Goal: Obtain resource: Download file/media

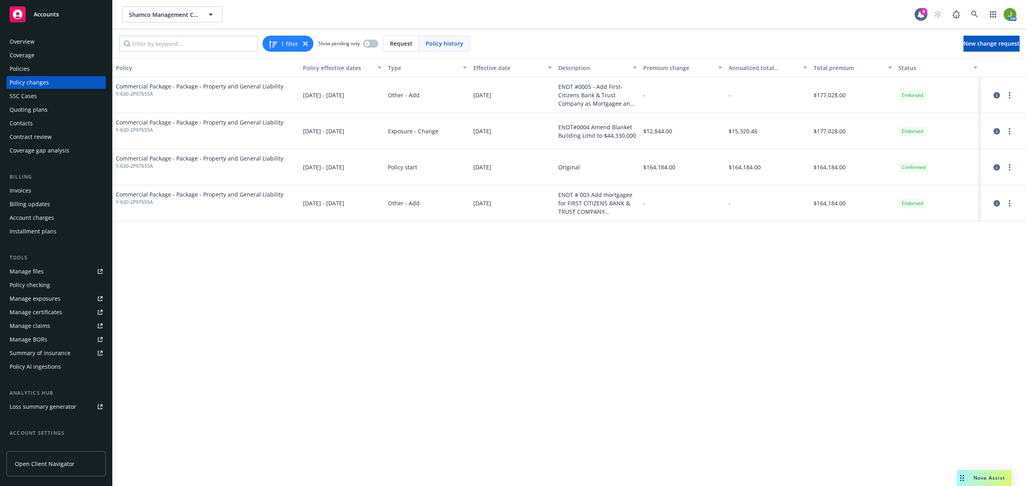
click at [36, 67] on div "Policies" at bounding box center [56, 69] width 93 height 13
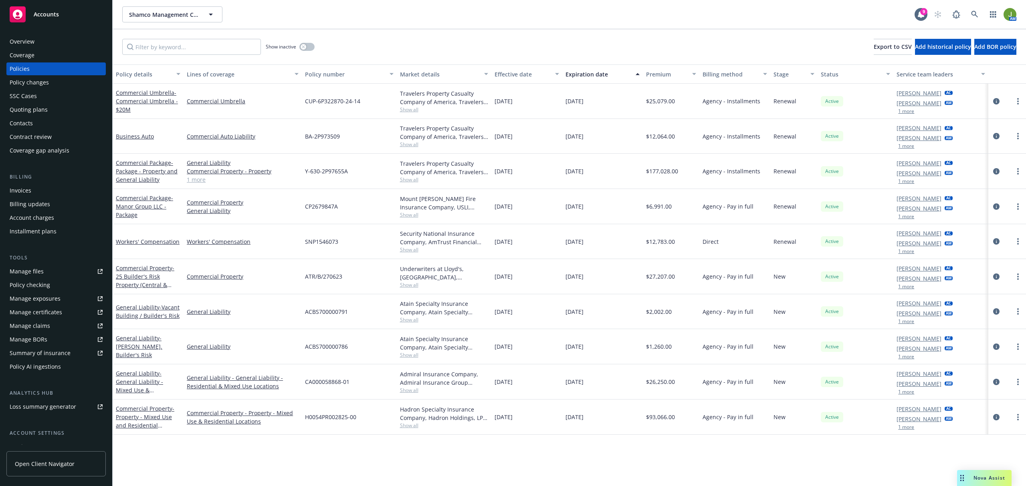
click at [18, 86] on div "Policy changes" at bounding box center [29, 82] width 39 height 13
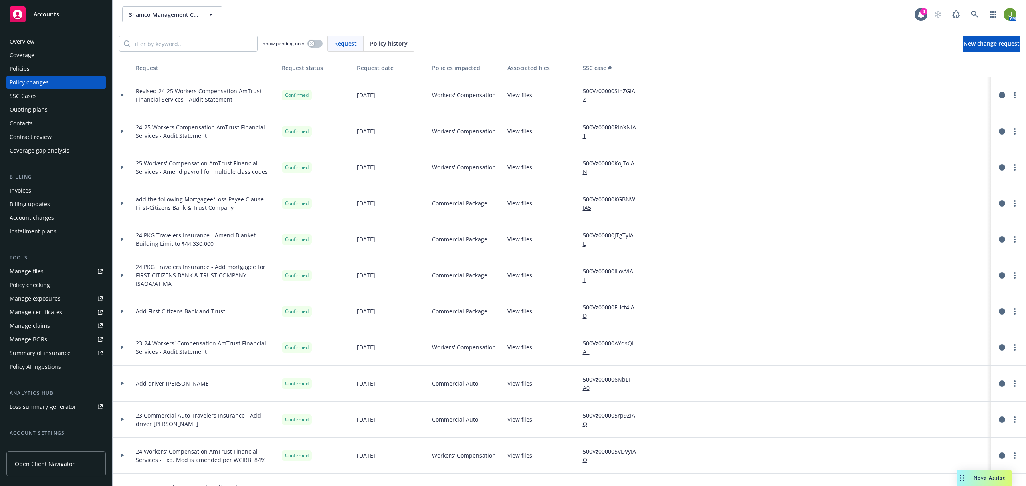
click at [35, 66] on div "Policies" at bounding box center [56, 69] width 93 height 13
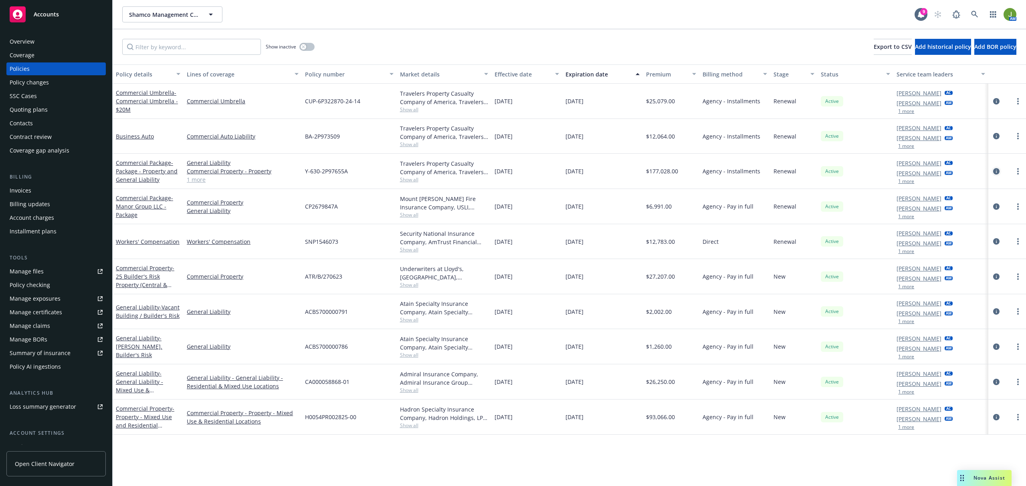
click at [997, 173] on icon "circleInformation" at bounding box center [996, 171] width 6 height 6
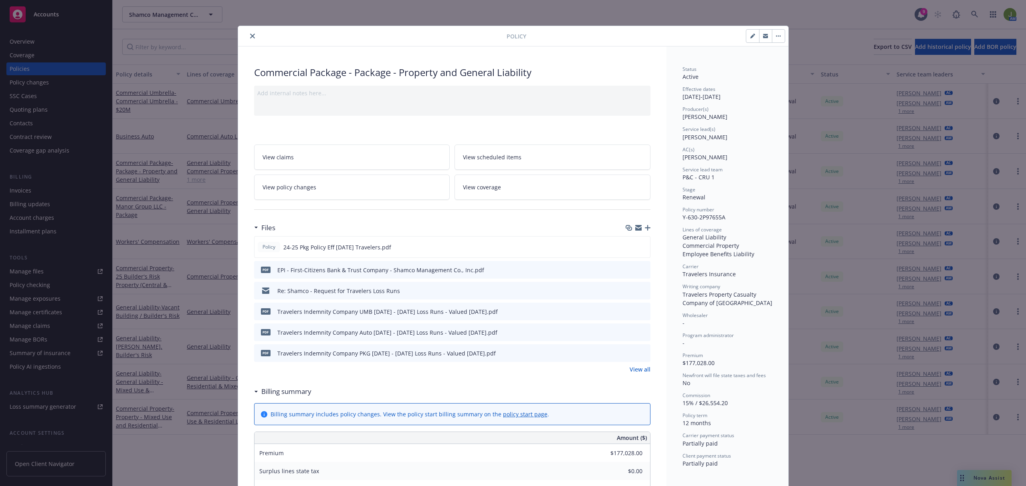
click at [308, 195] on link "View policy changes" at bounding box center [352, 187] width 196 height 25
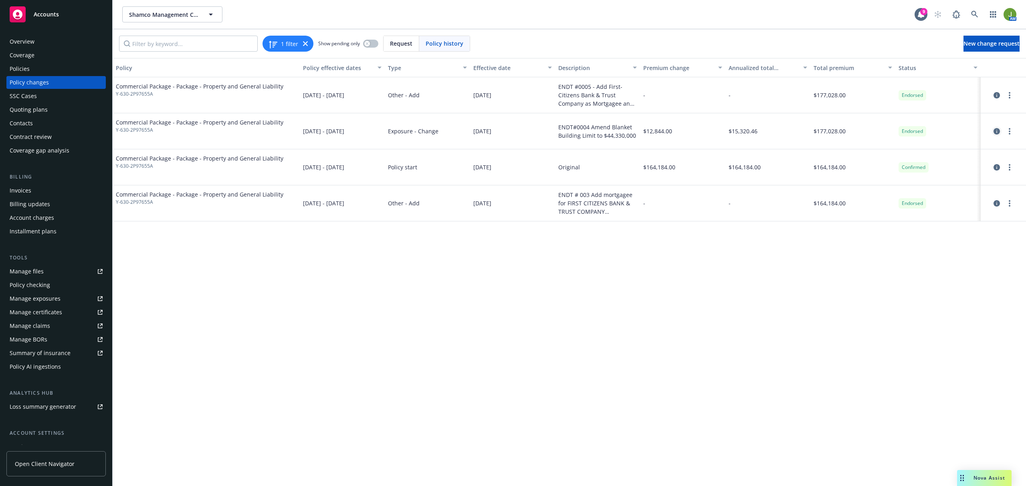
click at [997, 131] on icon "circleInformation" at bounding box center [996, 131] width 6 height 6
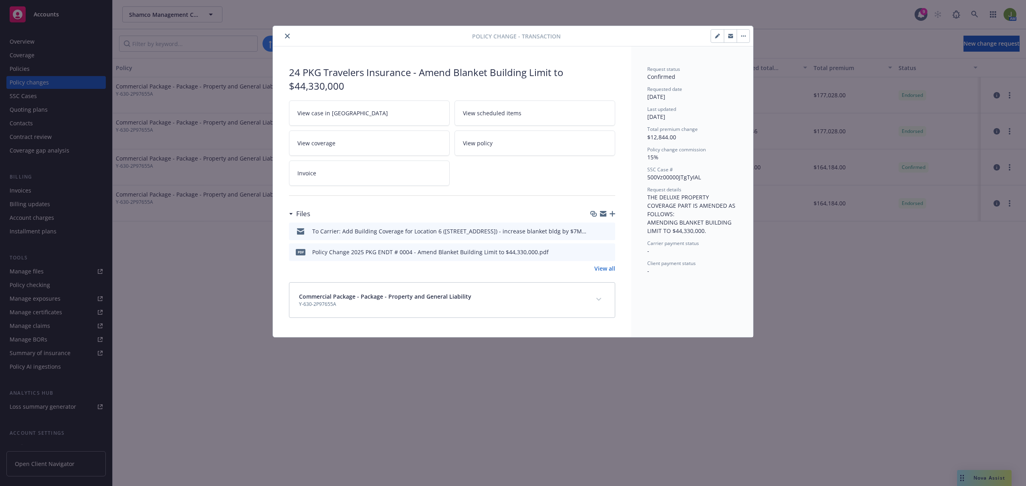
click at [605, 231] on icon "preview file" at bounding box center [607, 231] width 7 height 6
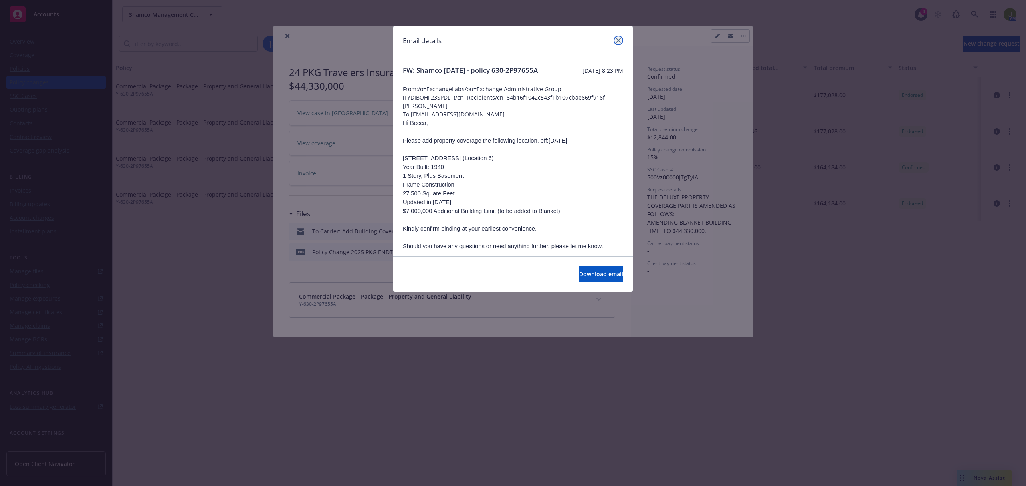
click at [617, 40] on icon "close" at bounding box center [618, 40] width 5 height 5
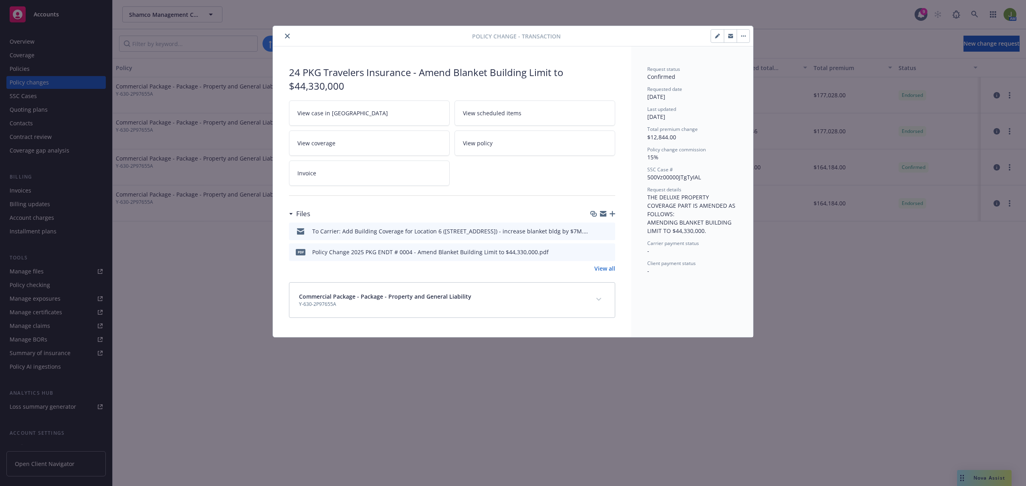
click at [593, 254] on icon "download file" at bounding box center [594, 251] width 6 height 6
click at [287, 37] on icon "close" at bounding box center [287, 36] width 5 height 5
